Goal: Find specific page/section

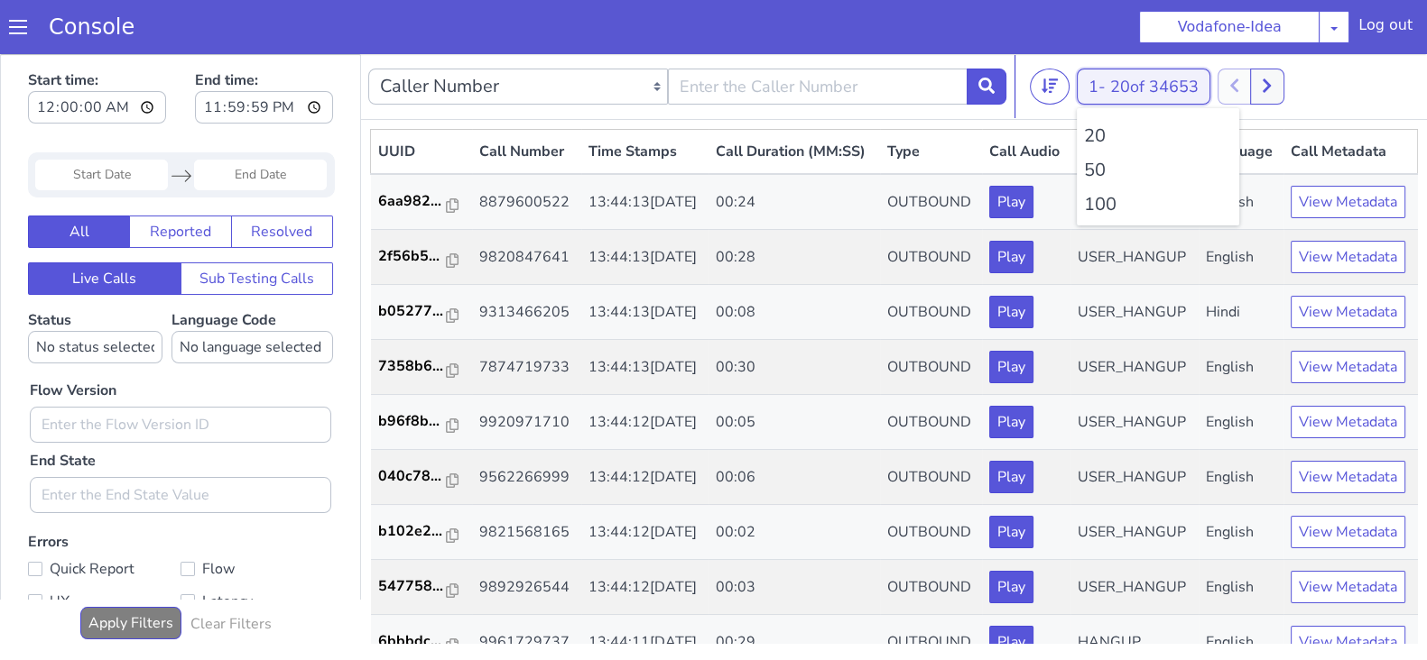
click at [1108, 90] on button "1 - 20 of 34653" at bounding box center [1143, 87] width 134 height 36
click at [1104, 205] on li "100" at bounding box center [1158, 204] width 148 height 27
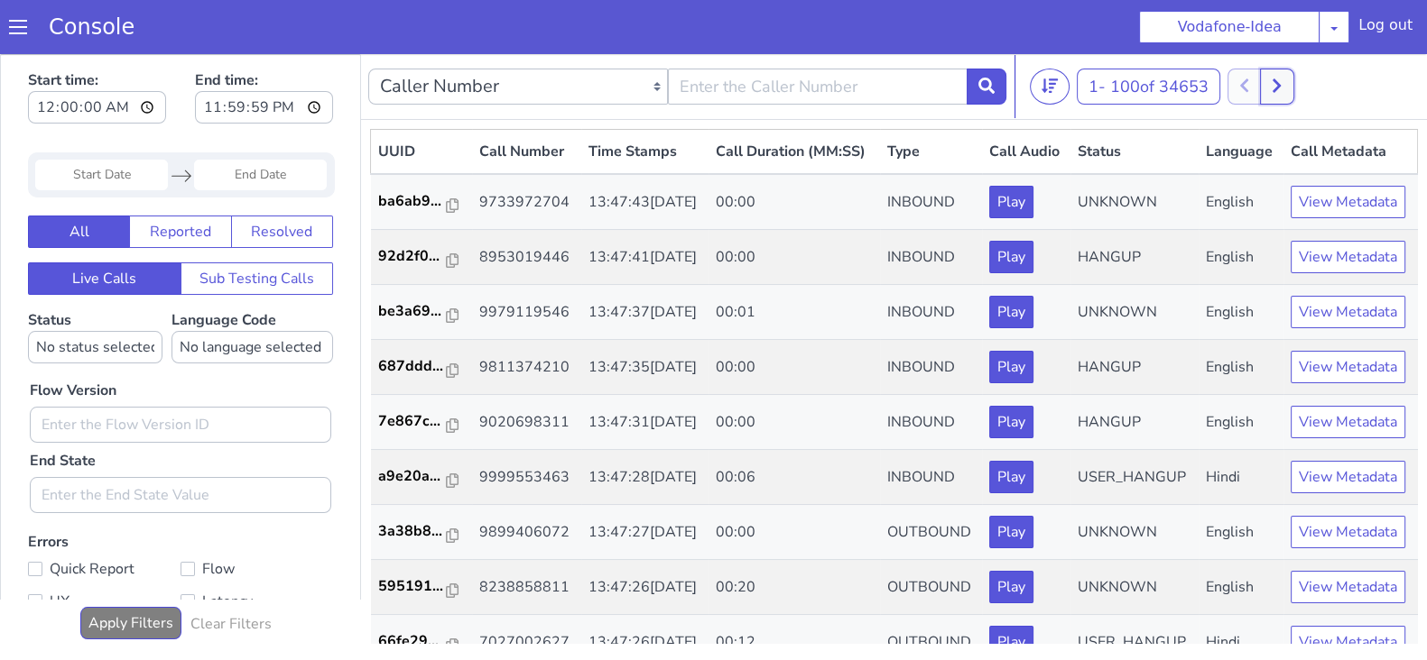
click at [1284, 74] on button at bounding box center [1276, 87] width 33 height 36
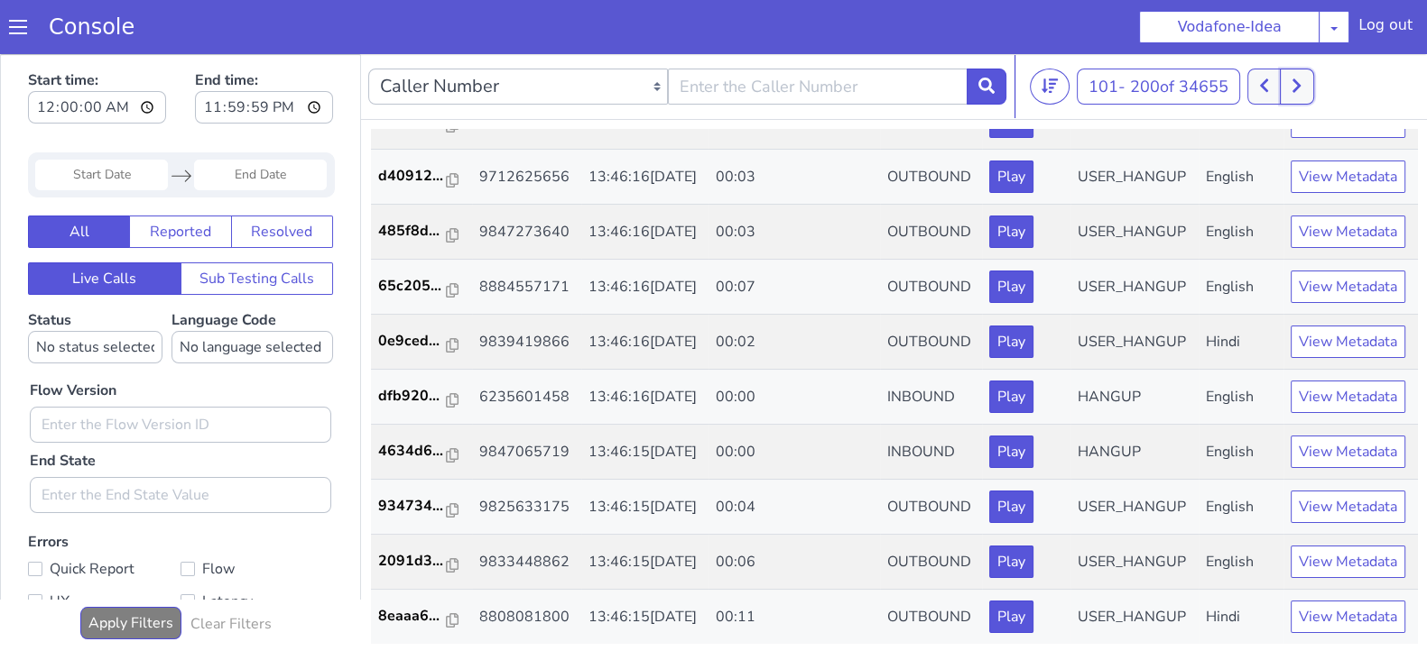
scroll to position [3691, 0]
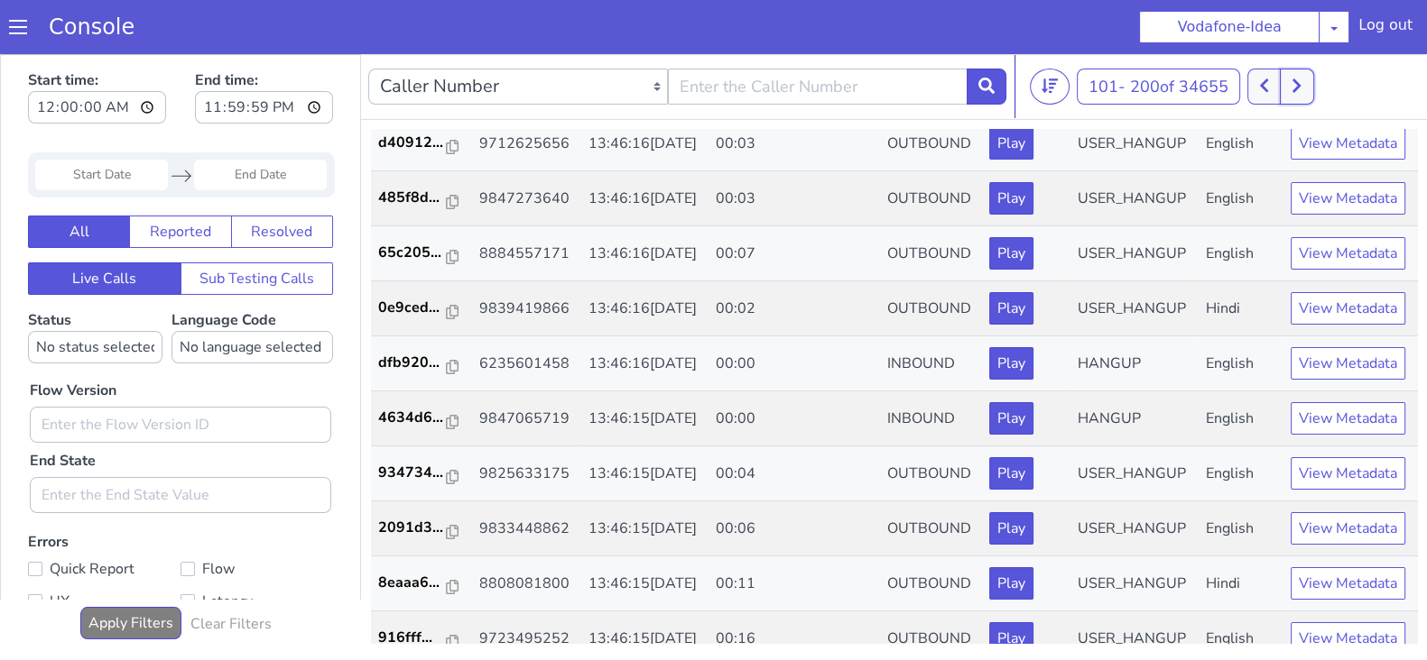
click at [1306, 78] on button at bounding box center [1295, 87] width 33 height 36
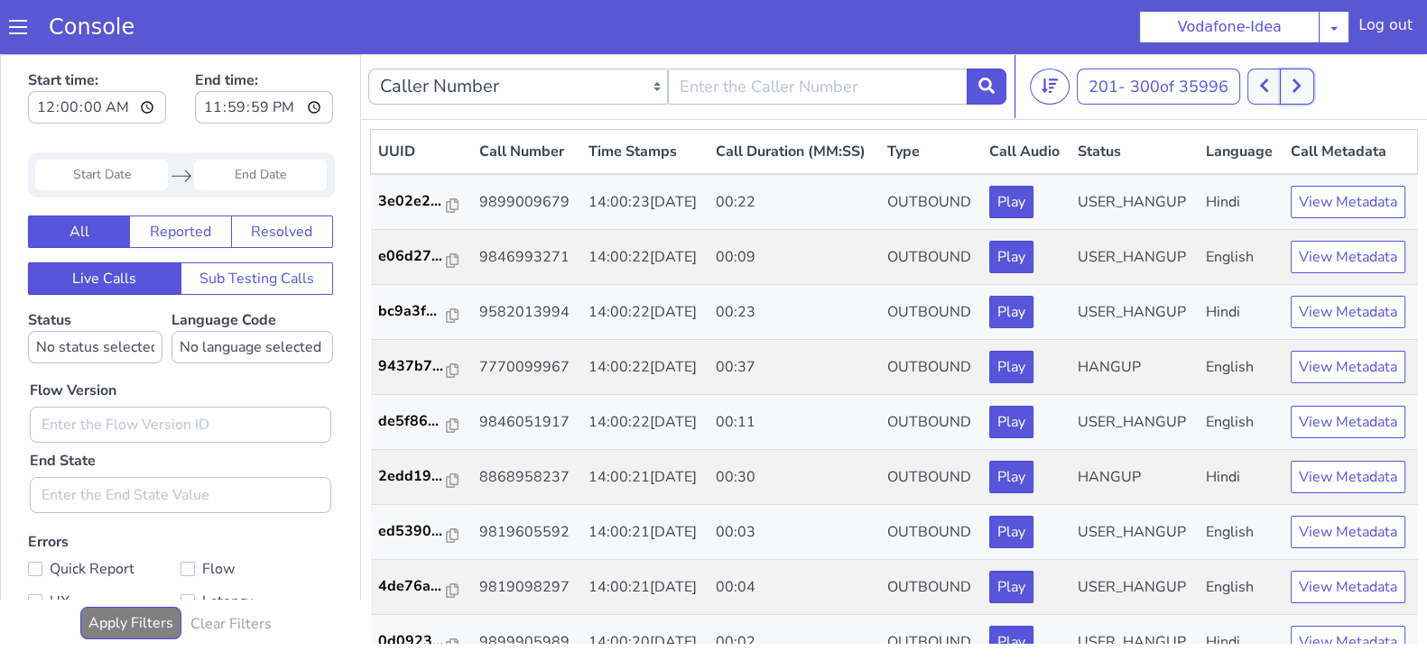
click at [1300, 85] on icon at bounding box center [1296, 86] width 8 height 14
